Goal: Task Accomplishment & Management: Use online tool/utility

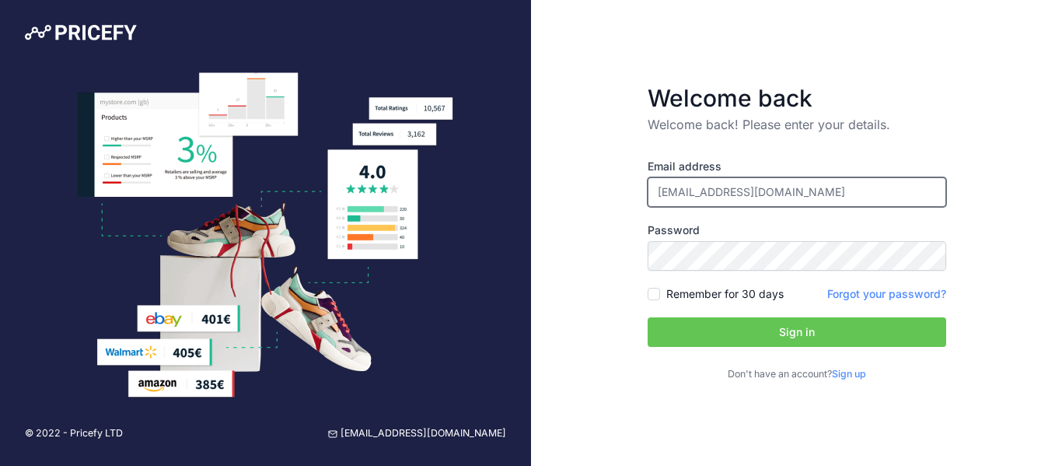
click at [737, 200] on input "sales@geekyzone.co.uk" at bounding box center [797, 192] width 299 height 30
paste input "https://teams.live.com/l/message/19:65b1cd87455c4892a00184e4f501963a@thread.sky…"
click at [676, 200] on input "https://teams.live.com/l/message/19:65b1cd87455c4892a00184e4f501963a@thread.sky…" at bounding box center [797, 192] width 299 height 30
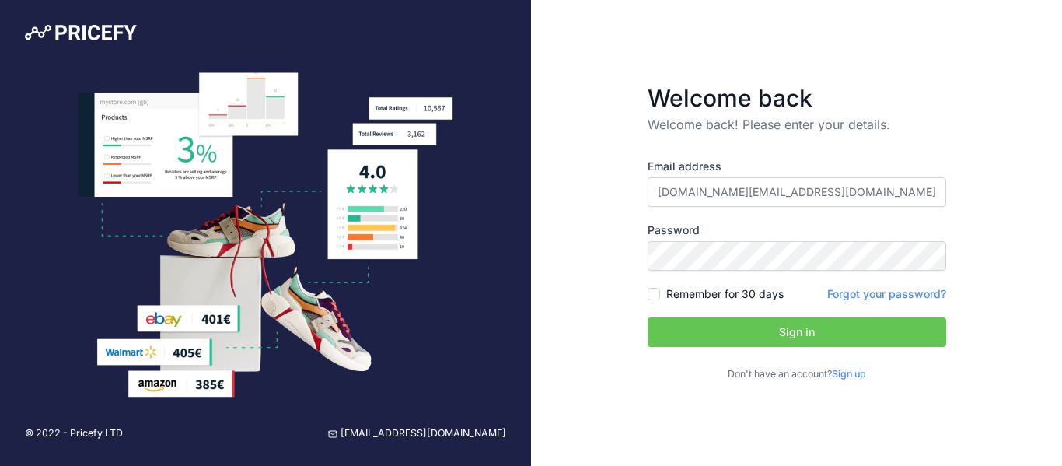
scroll to position [0, 0]
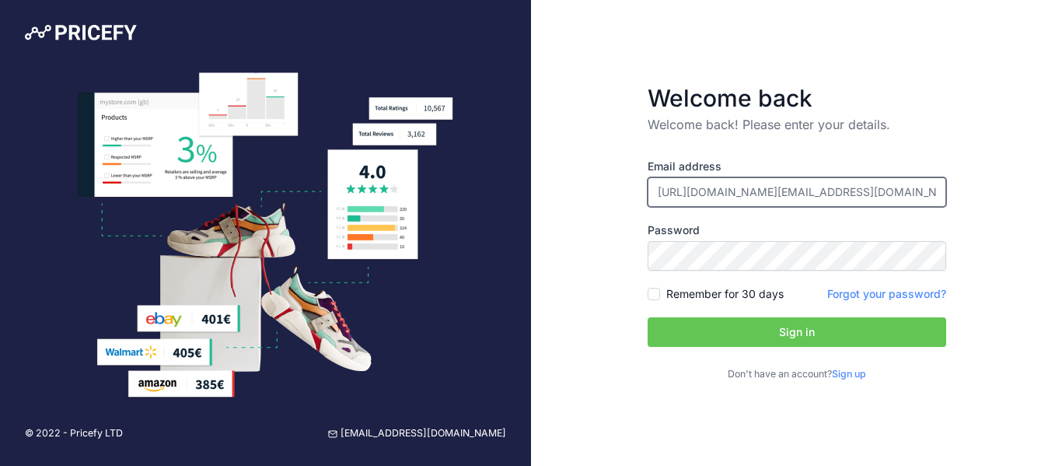
click at [742, 189] on input "https://teams.live.com/l/message/19:65b1cd87455c4892a00184e4f501963a@thread.sky…" at bounding box center [797, 192] width 299 height 30
paste input "[PERSON_NAME][EMAIL_ADDRESS][DOMAIN_NAME]"
type input "[PERSON_NAME][EMAIL_ADDRESS][DOMAIN_NAME]"
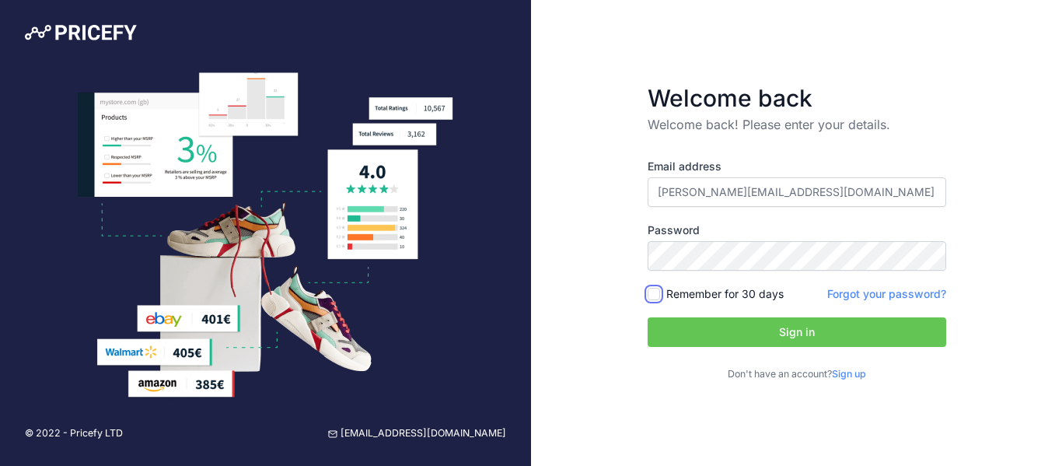
click at [654, 296] on input "Remember for 30 days" at bounding box center [654, 294] width 12 height 12
checkbox input "true"
click at [697, 324] on button "Sign in" at bounding box center [797, 332] width 299 height 30
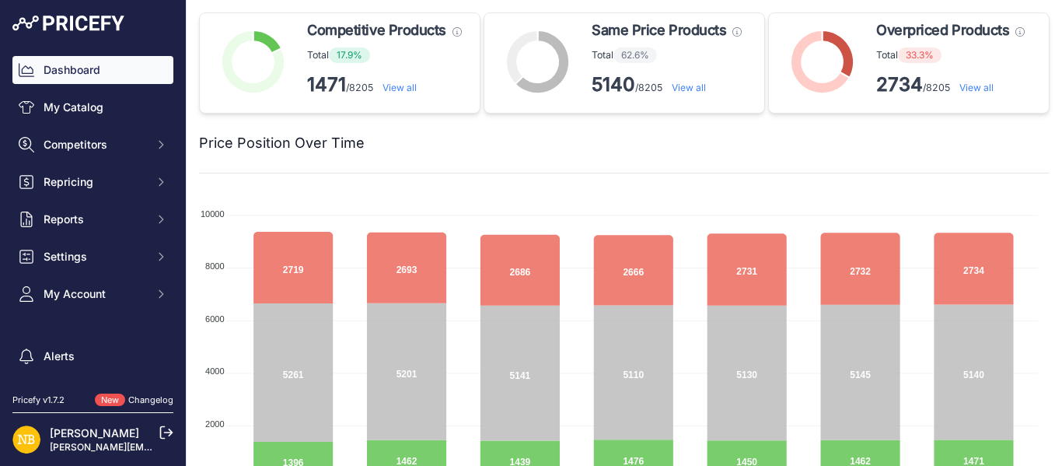
click at [404, 86] on link "View all" at bounding box center [400, 88] width 34 height 12
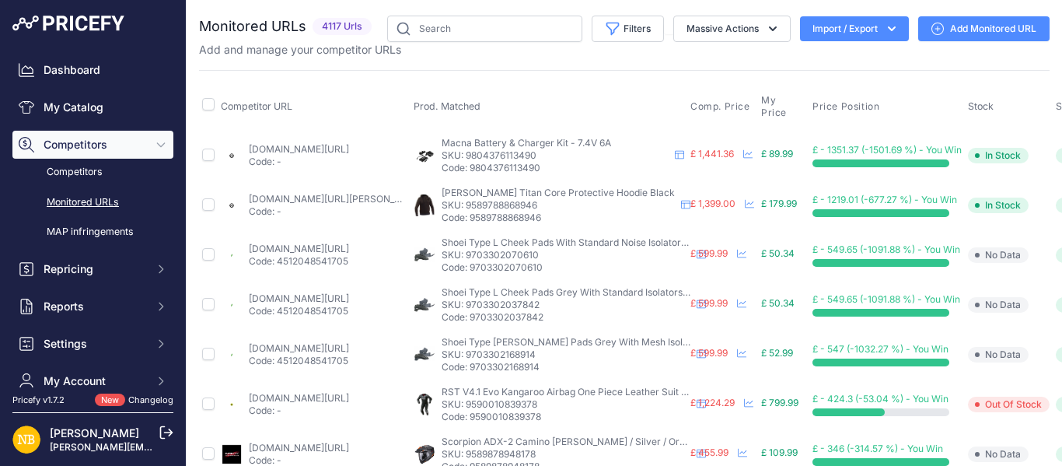
click at [885, 40] on button "Import / Export" at bounding box center [854, 28] width 109 height 25
click at [846, 87] on div "Export" at bounding box center [853, 89] width 124 height 28
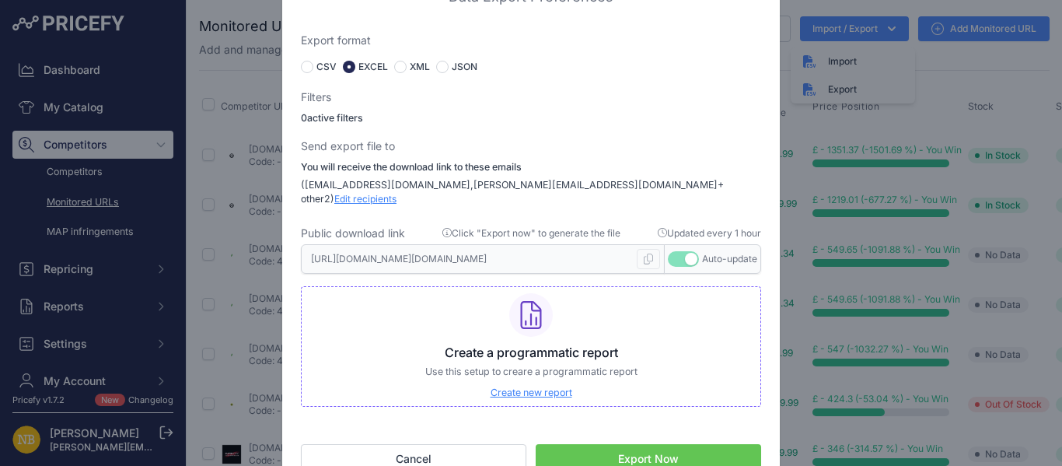
scroll to position [19, 0]
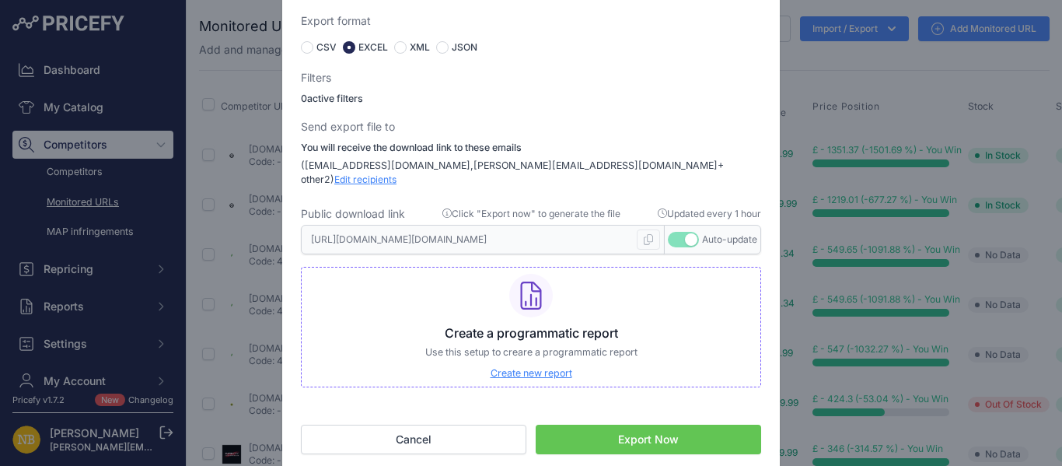
click at [646, 429] on button "Export Now" at bounding box center [649, 440] width 226 height 30
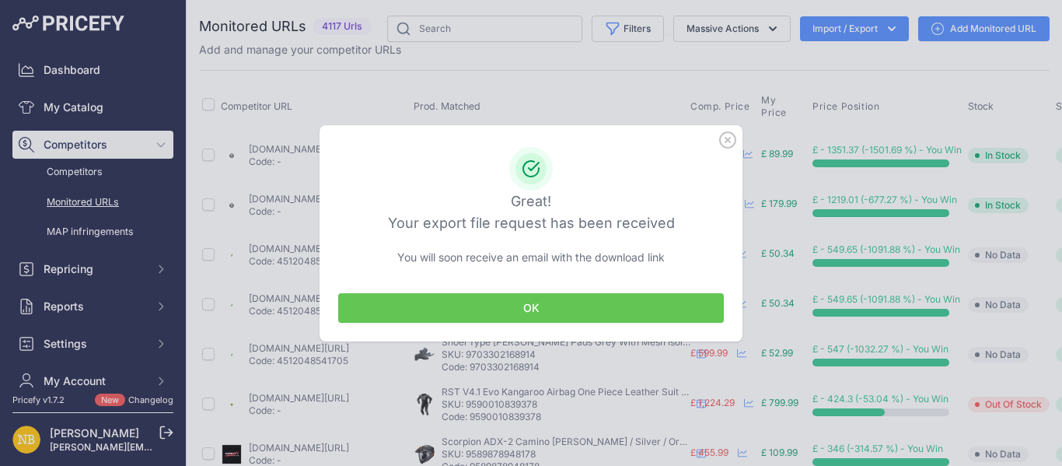
click at [573, 306] on button "OK" at bounding box center [531, 308] width 386 height 30
